Goal: Task Accomplishment & Management: Use online tool/utility

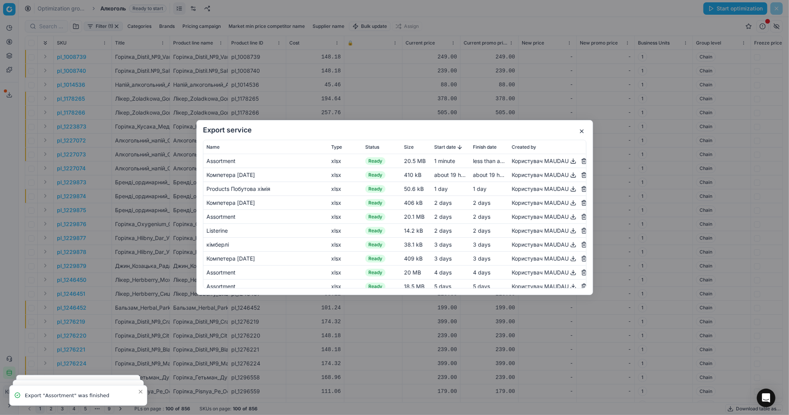
click at [581, 133] on button "button" at bounding box center [581, 131] width 9 height 9
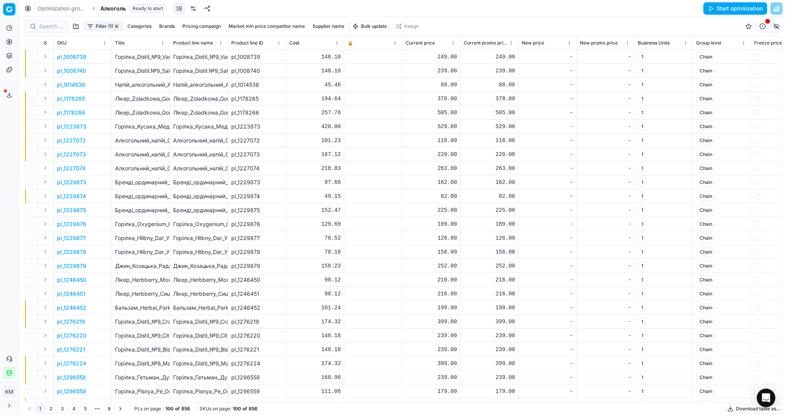
click at [733, 410] on button "Download table as..." at bounding box center [754, 408] width 57 height 9
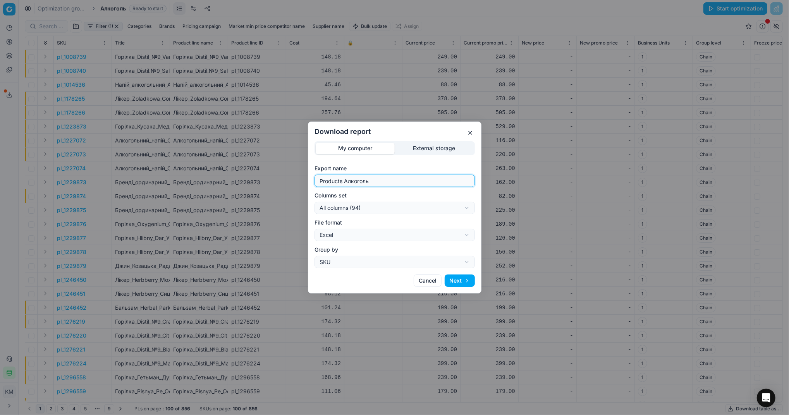
drag, startPoint x: 376, startPoint y: 182, endPoint x: 265, endPoint y: 182, distance: 111.2
click at [265, 182] on div "Download report My computer External storage Export name Products Алкоголь Colu…" at bounding box center [394, 207] width 789 height 415
type input "Компетера [DATE]"
click at [463, 278] on button "Next" at bounding box center [460, 281] width 30 height 12
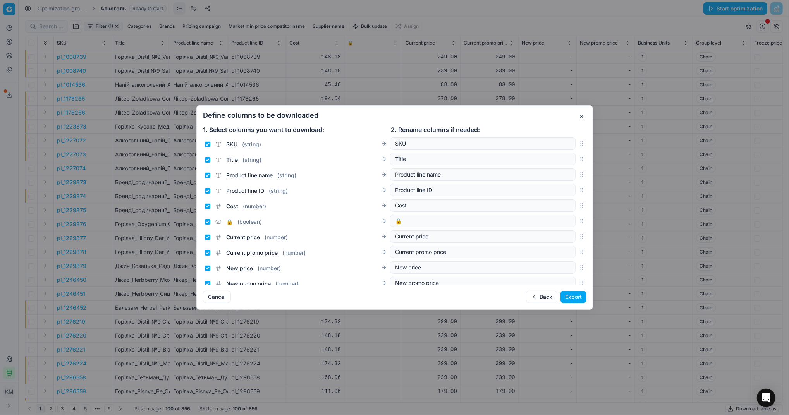
click at [573, 296] on button "Export" at bounding box center [574, 297] width 26 height 12
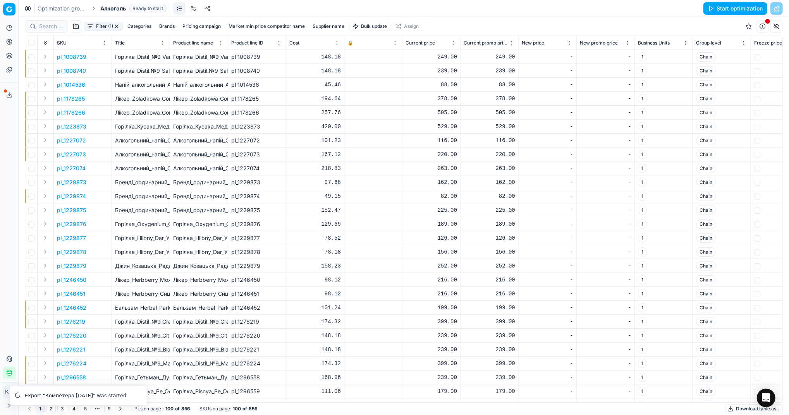
click at [10, 96] on icon at bounding box center [9, 95] width 6 height 6
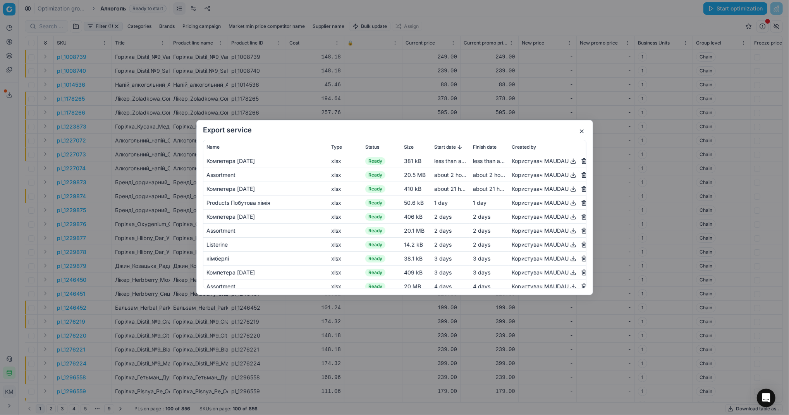
click at [569, 163] on button "button" at bounding box center [573, 161] width 9 height 9
